Goal: Information Seeking & Learning: Understand process/instructions

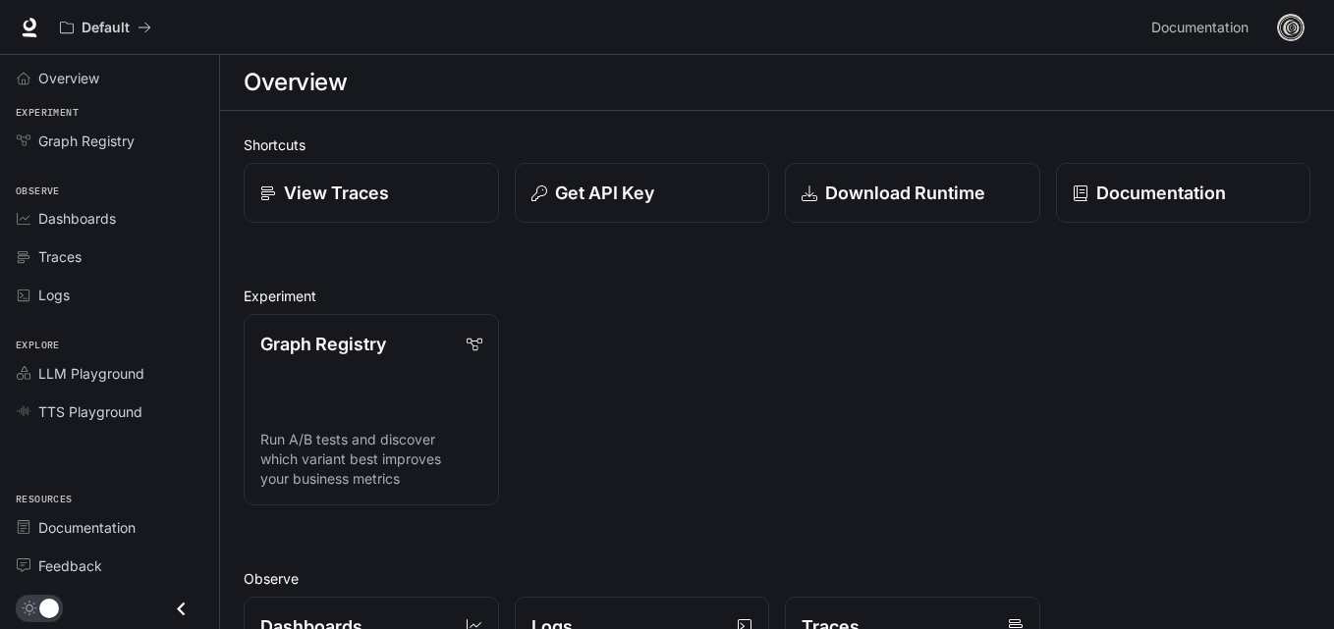
click at [1278, 20] on img "button" at bounding box center [1290, 27] width 27 height 27
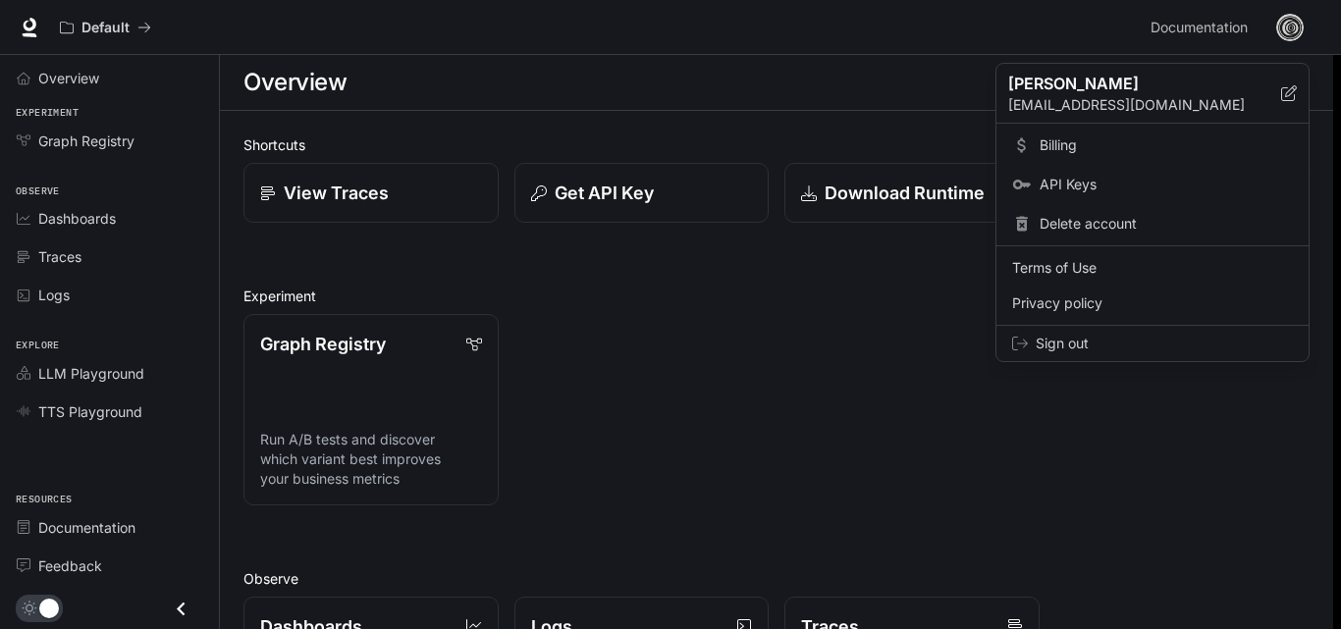
click at [1070, 193] on span "API Keys" at bounding box center [1166, 185] width 253 height 20
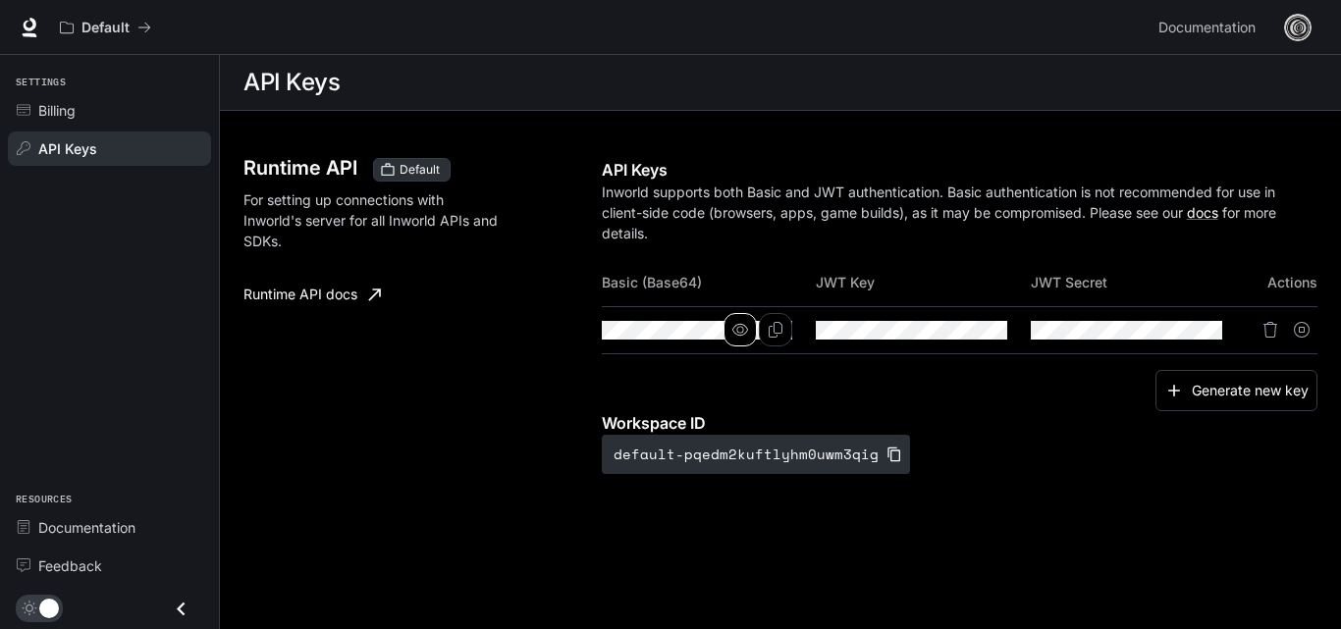
click at [732, 329] on button "button" at bounding box center [740, 329] width 33 height 33
click at [772, 329] on icon "Copy Basic (Base64)" at bounding box center [776, 330] width 16 height 16
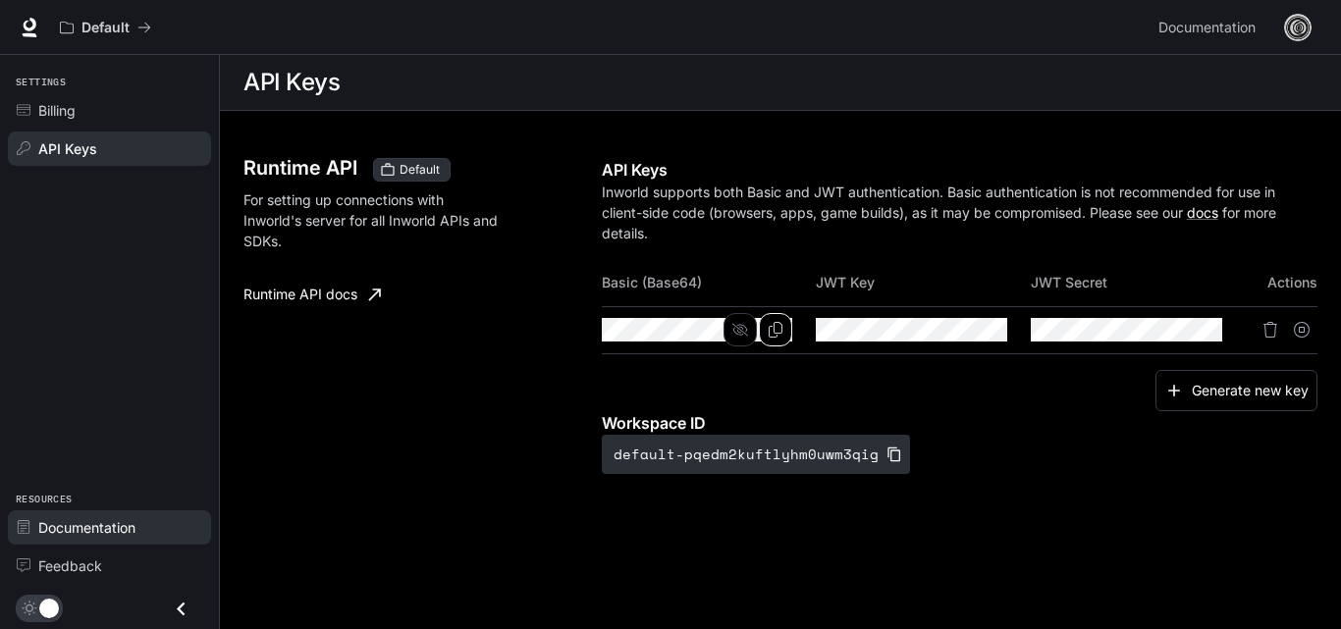
click at [111, 524] on span "Documentation" at bounding box center [86, 528] width 97 height 21
click at [354, 295] on link "Runtime API docs" at bounding box center [312, 294] width 153 height 39
